Goal: Information Seeking & Learning: Check status

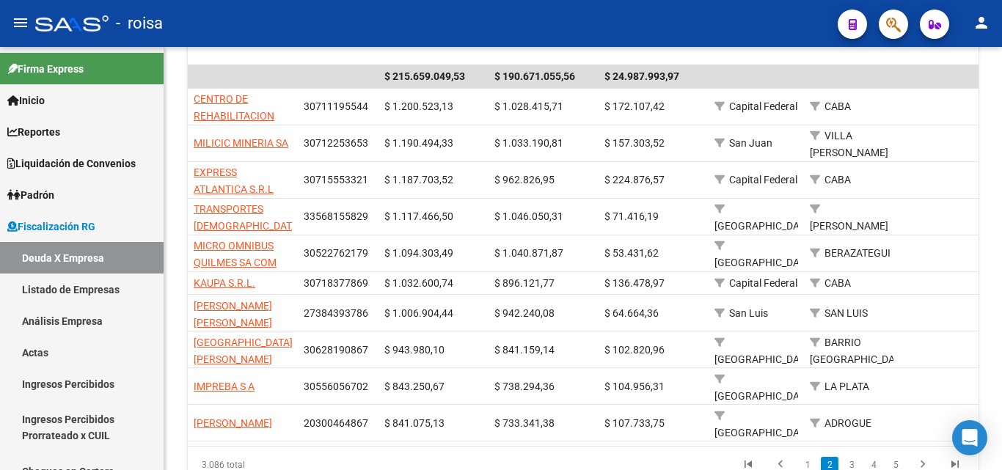
scroll to position [365, 0]
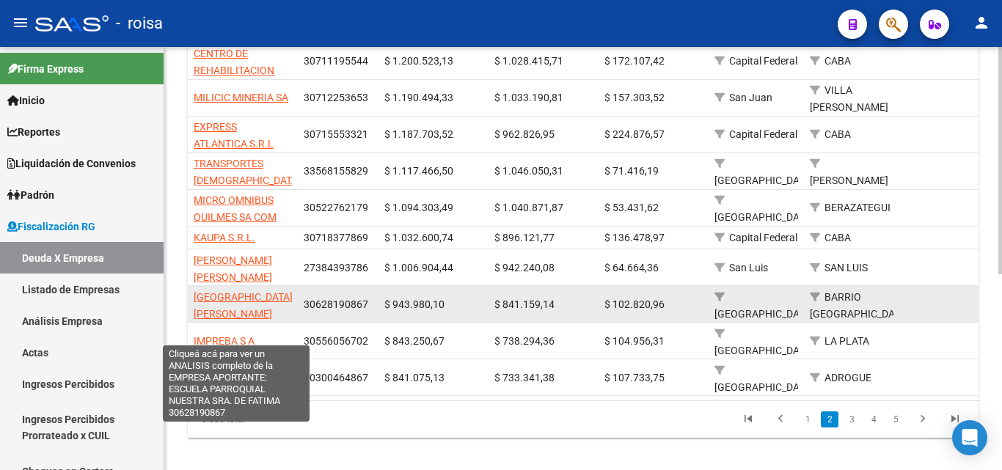
click at [203, 291] on span "[GEOGRAPHIC_DATA][PERSON_NAME]" at bounding box center [243, 305] width 99 height 29
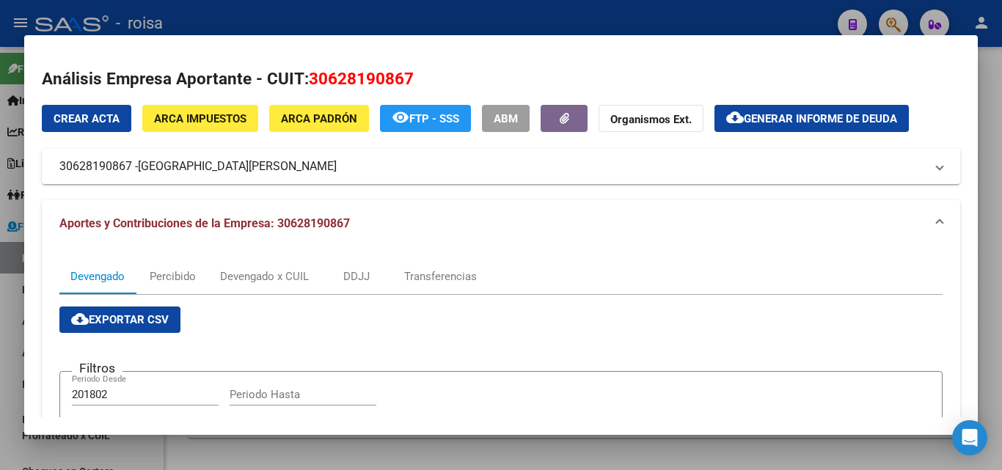
click at [4, 310] on div at bounding box center [501, 235] width 1002 height 470
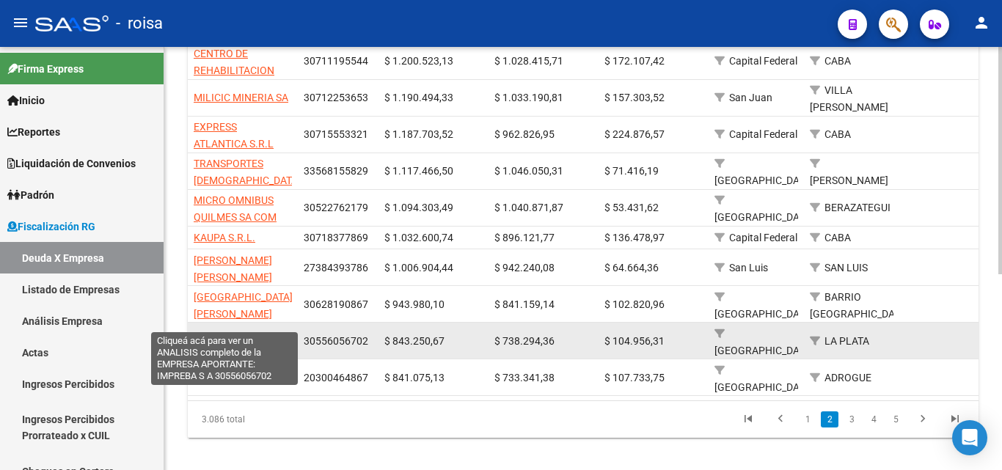
click at [218, 335] on span "IMPREBA S A" at bounding box center [224, 341] width 61 height 12
type textarea "30556056702"
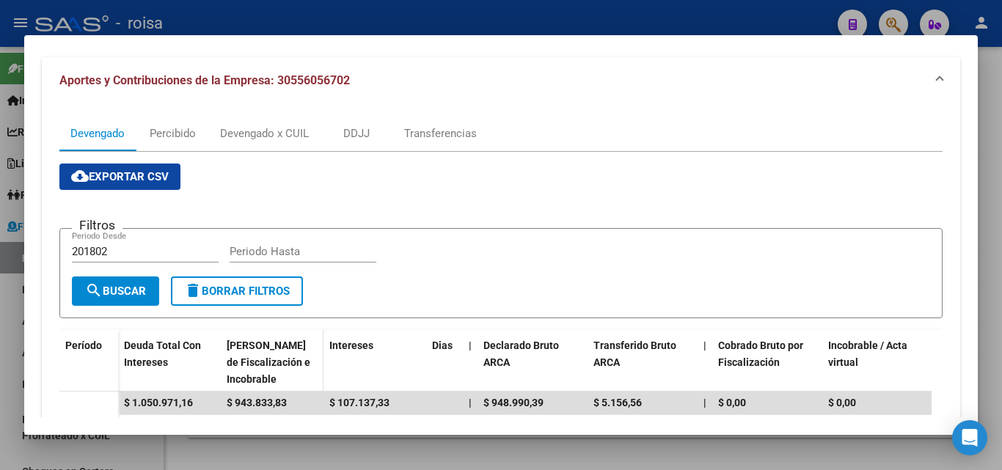
scroll to position [147, 0]
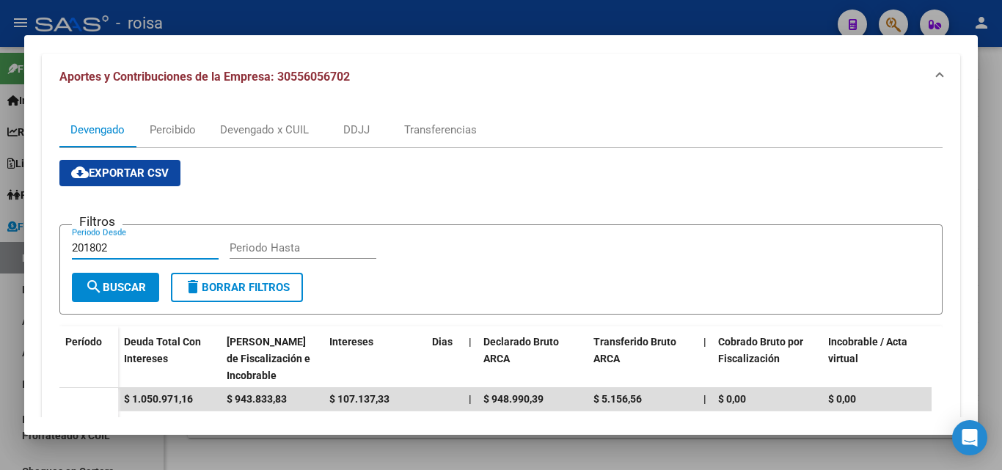
click at [117, 250] on input "201802" at bounding box center [145, 247] width 147 height 13
type input "202501"
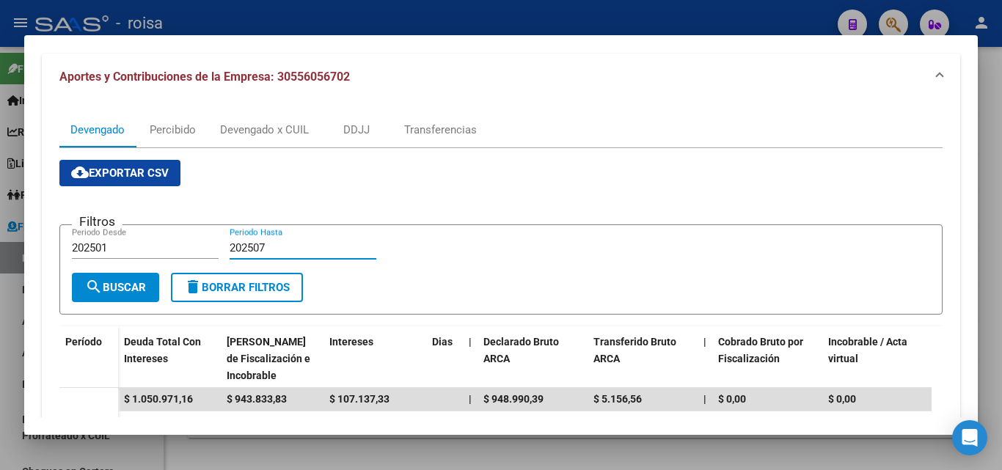
type input "202507"
click at [120, 292] on span "search Buscar" at bounding box center [115, 287] width 61 height 13
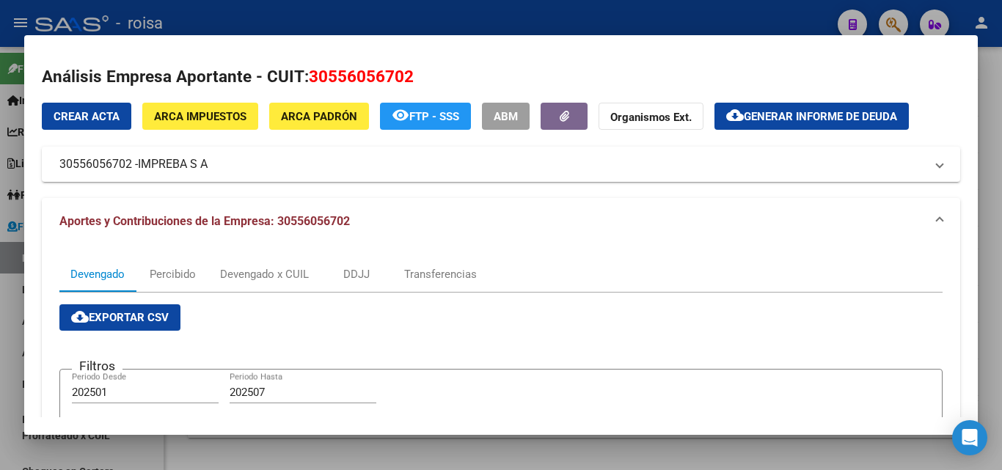
scroll to position [0, 0]
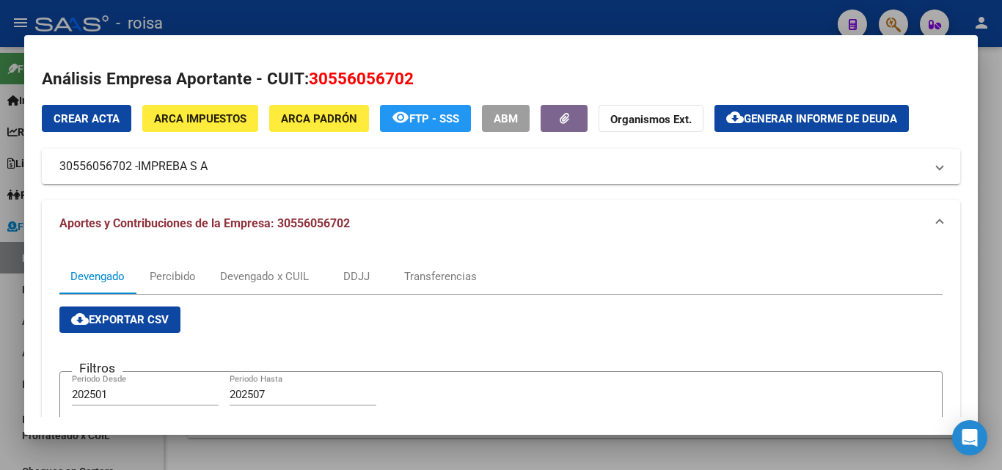
click at [306, 123] on span "ARCA Padrón" at bounding box center [319, 118] width 76 height 13
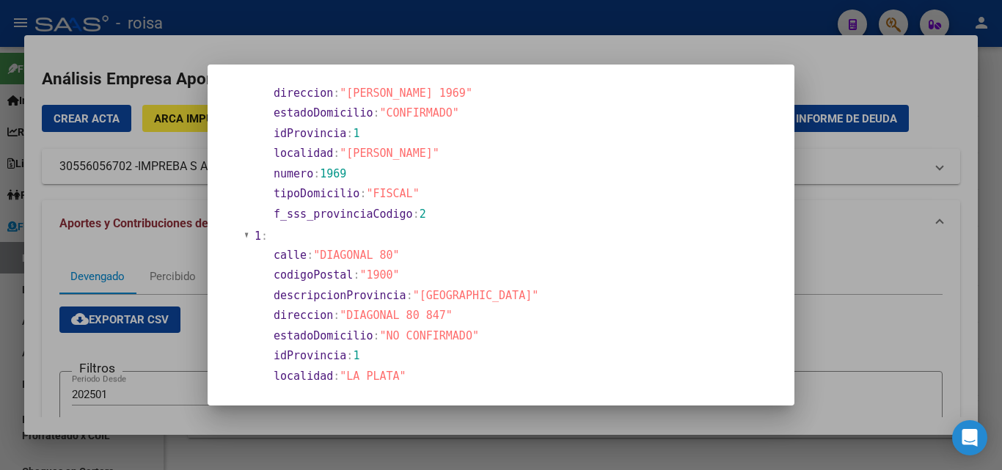
scroll to position [147, 0]
click at [834, 250] on div at bounding box center [501, 235] width 1002 height 470
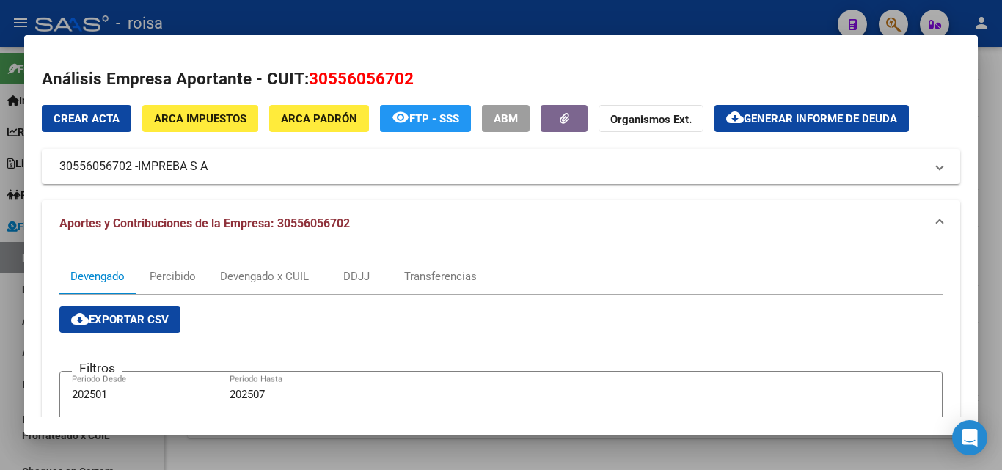
click at [208, 125] on span "ARCA Impuestos" at bounding box center [200, 118] width 92 height 13
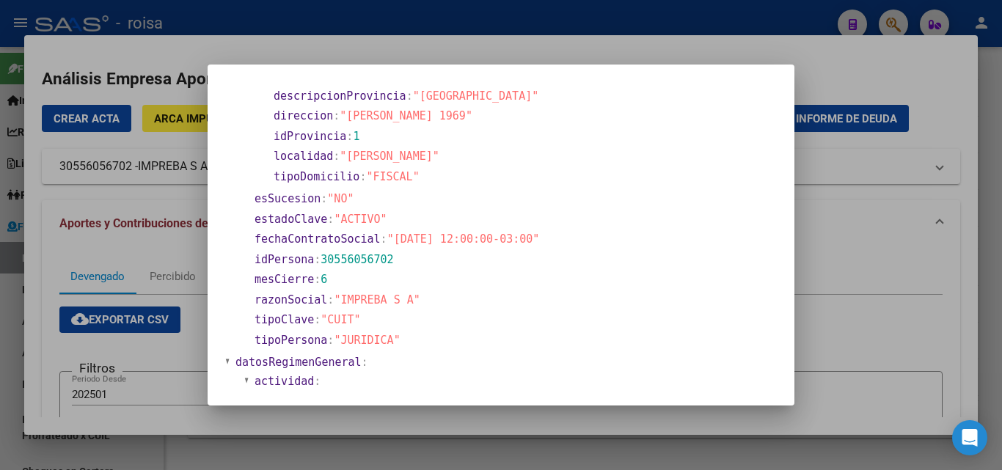
scroll to position [0, 0]
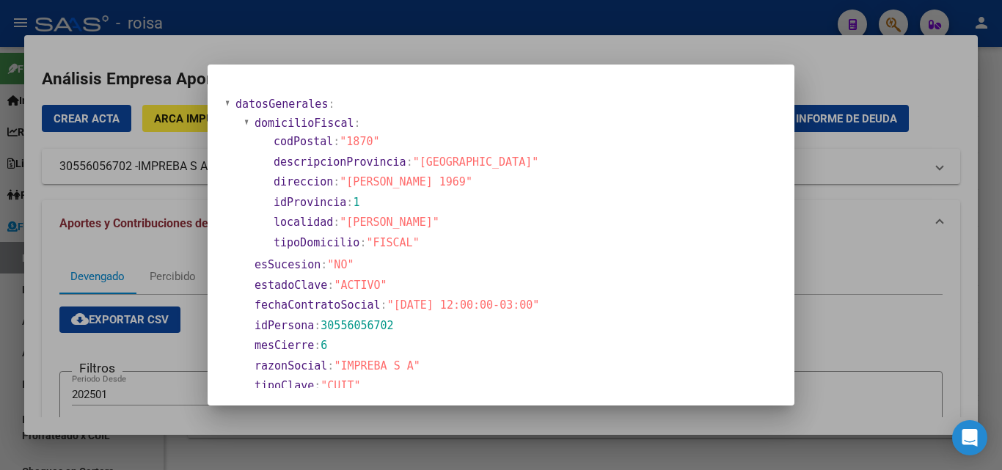
click at [850, 271] on div at bounding box center [501, 235] width 1002 height 470
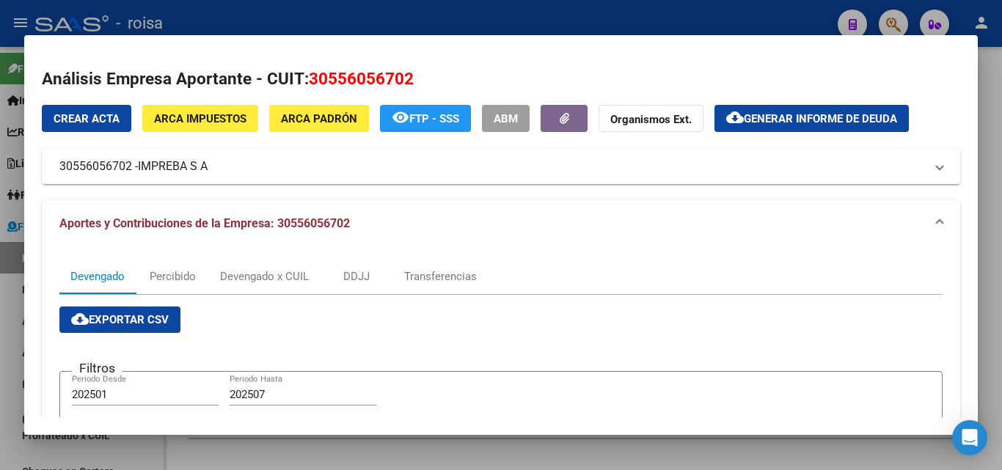
click at [34, 324] on mat-dialog-content "Análisis Empresa Aportante - CUIT: 30556056702 Crear Acta ARCA Impuestos ARCA P…" at bounding box center [501, 235] width 954 height 365
click at [4, 299] on div at bounding box center [501, 235] width 1002 height 470
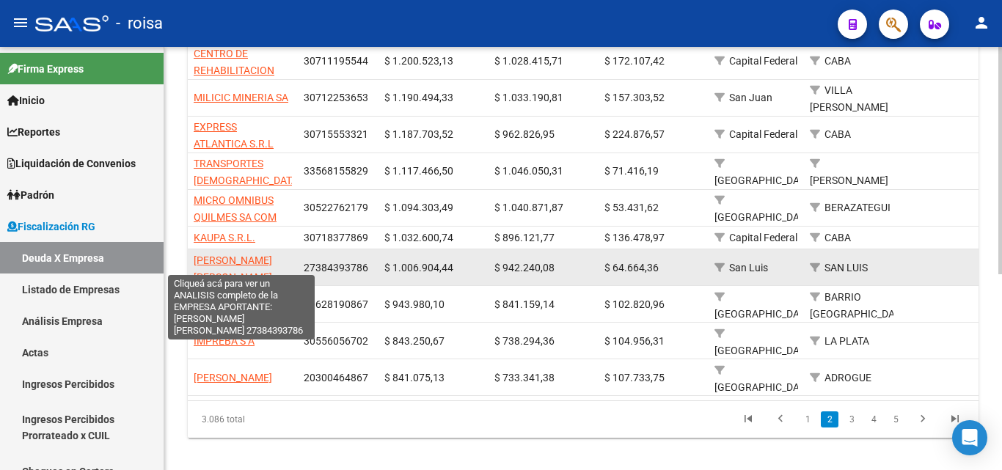
click at [244, 255] on span "[PERSON_NAME] [PERSON_NAME]" at bounding box center [233, 269] width 79 height 29
type textarea "27384393786"
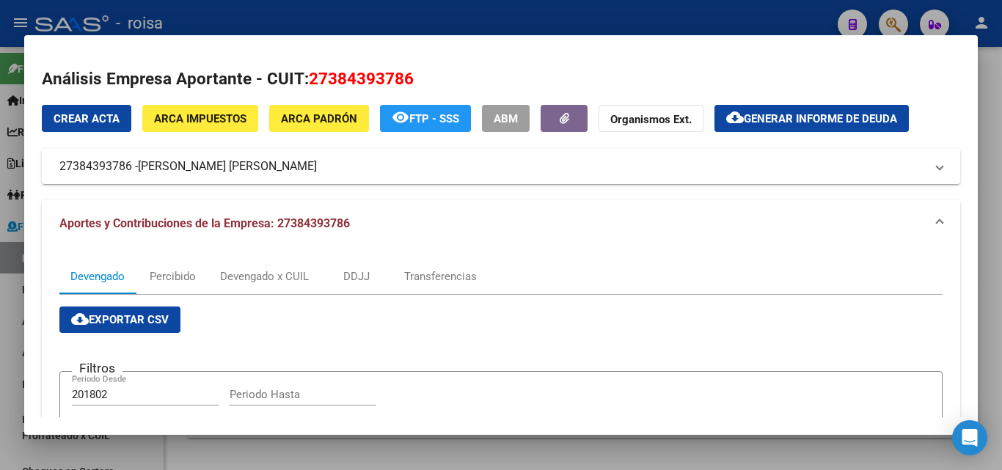
click at [325, 125] on span "ARCA Padrón" at bounding box center [319, 118] width 76 height 13
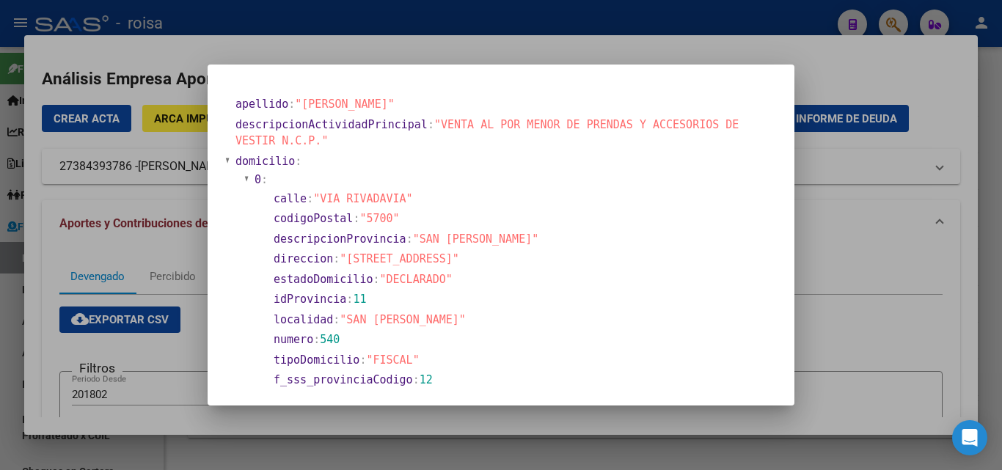
click at [872, 258] on div at bounding box center [501, 235] width 1002 height 470
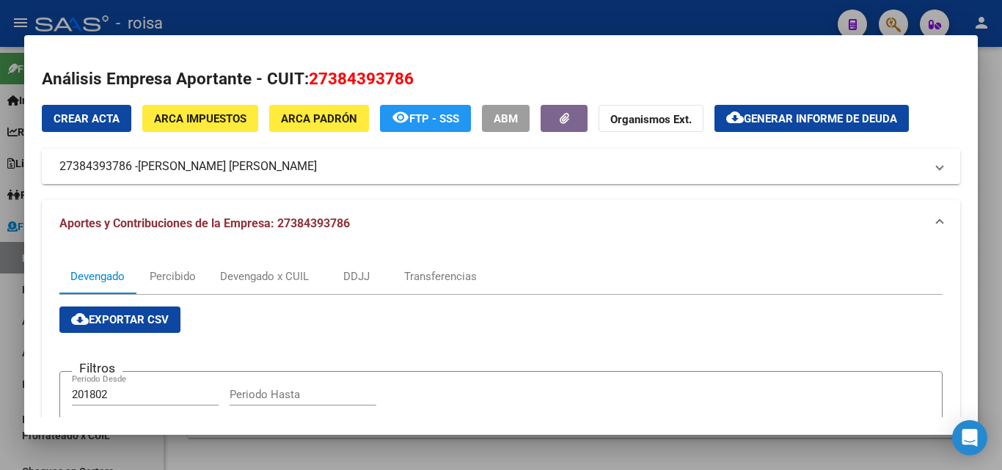
drag, startPoint x: 56, startPoint y: 166, endPoint x: 130, endPoint y: 169, distance: 73.4
click at [130, 169] on mat-expansion-panel-header "27384393786 - [PERSON_NAME] [PERSON_NAME]" at bounding box center [501, 166] width 919 height 35
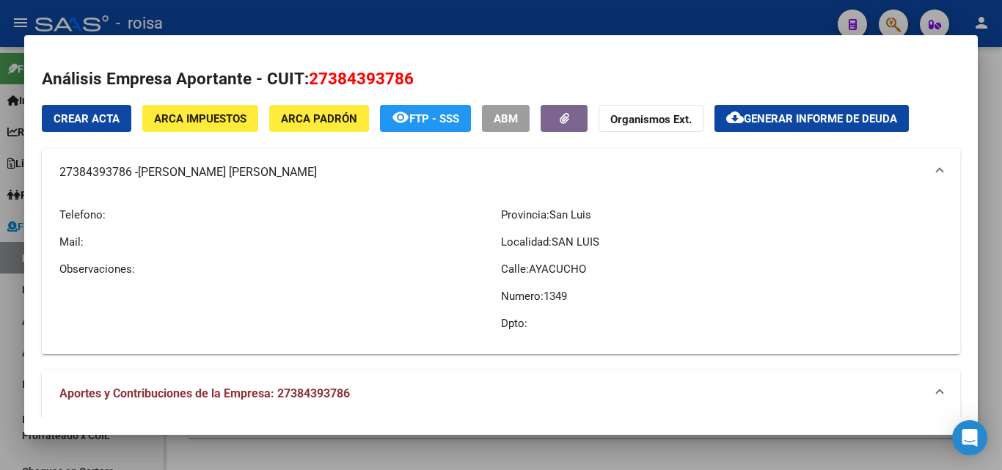
copy mat-panel-title "27384393786"
